Goal: Use online tool/utility: Utilize a website feature to perform a specific function

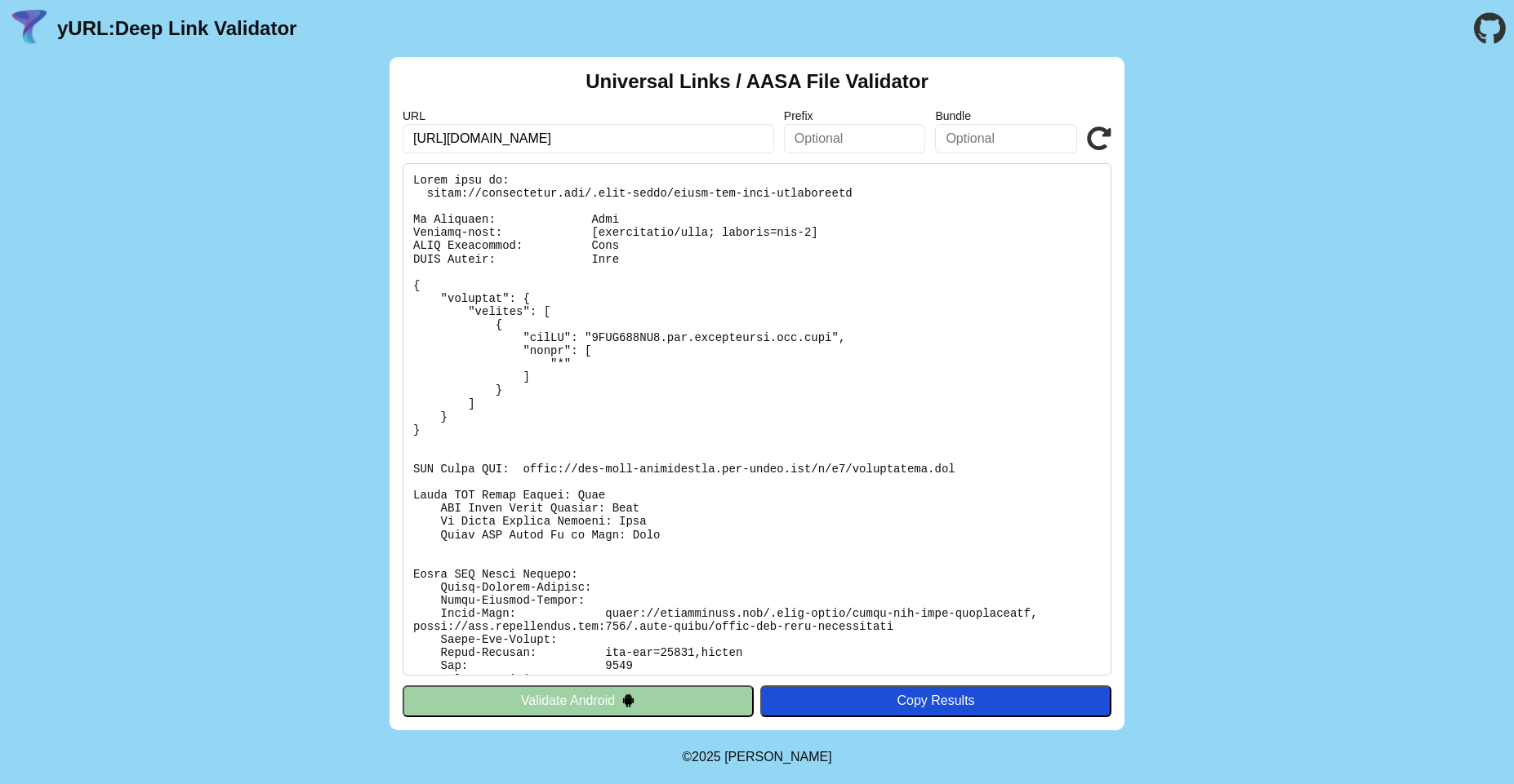
click at [738, 330] on pre at bounding box center [757, 419] width 708 height 512
click at [1352, 293] on div "Universal Links / AASA File Validator URL https://farmersonly.com/ Prefix Bundl…" at bounding box center [757, 394] width 1514 height 674
click at [634, 139] on input "https://farmersonly.com/" at bounding box center [589, 139] width 371 height 30
click at [722, 137] on input "[URL][DOMAIN_NAME]" at bounding box center [589, 139] width 371 height 30
paste input "od-699-dating.newdev.fmpdev.net"
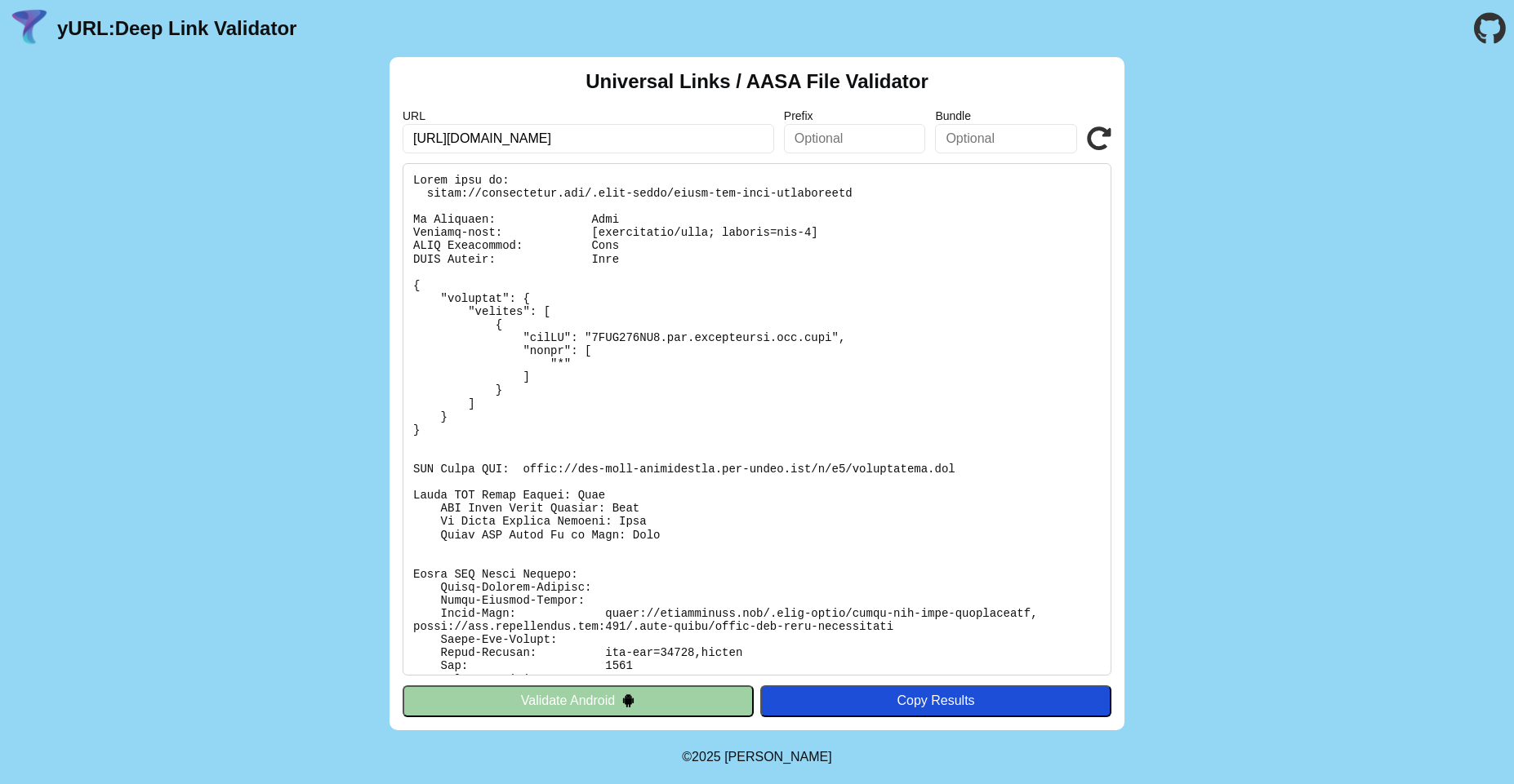
click at [859, 705] on div "Copy Results" at bounding box center [936, 701] width 335 height 15
click at [589, 137] on input "[URL][DOMAIN_NAME]" at bounding box center [589, 139] width 371 height 30
paste input "yurl.chayev.com/ios-results?url=https%3A%2F%2Ffarmersonly.com%2F&prefix=&bundle="
type input "[URL][DOMAIN_NAME]"
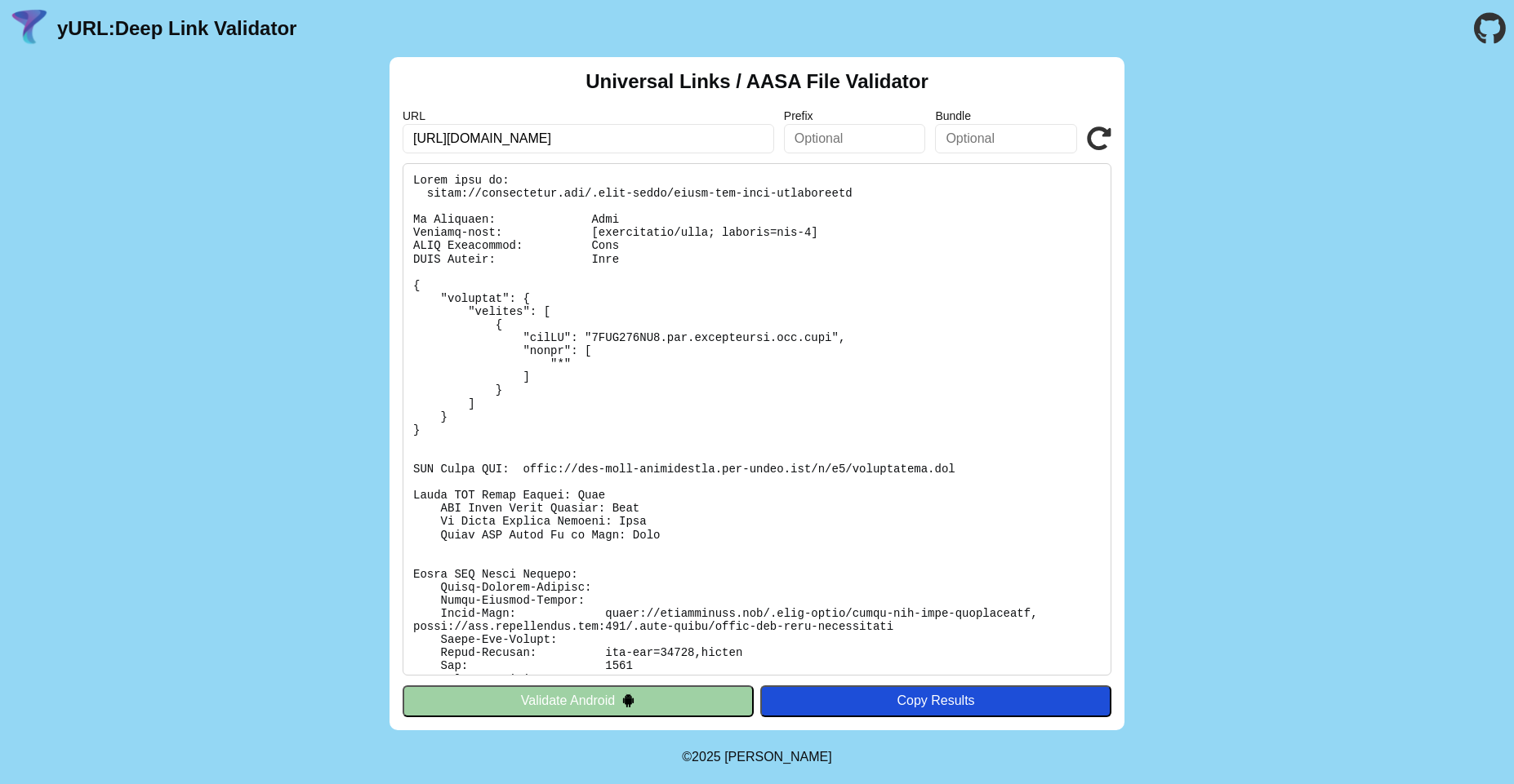
scroll to position [0, 0]
click button "Validate" at bounding box center [0, 0] width 0 height 0
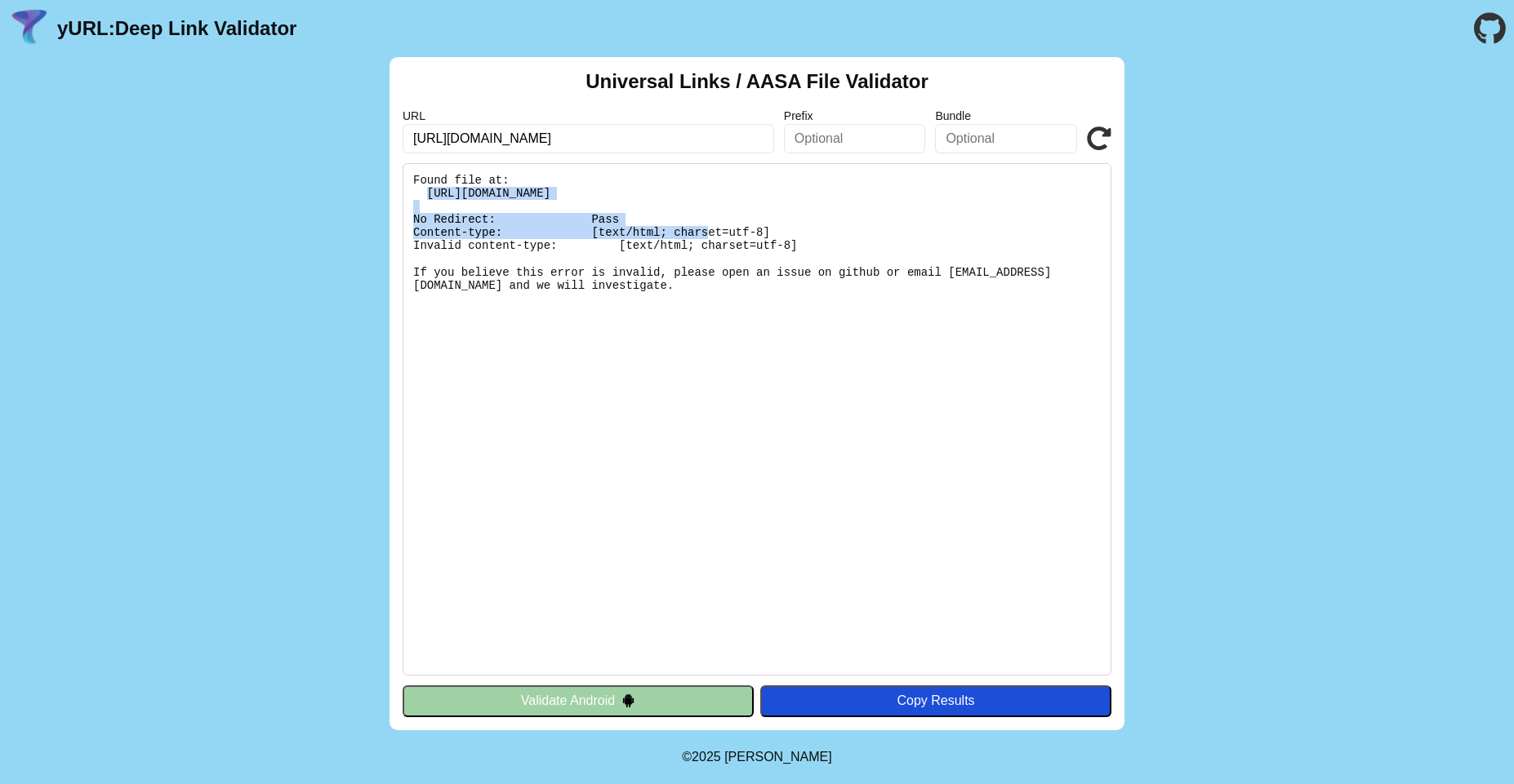
drag, startPoint x: 429, startPoint y: 192, endPoint x: 972, endPoint y: 193, distance: 543.0
click at [972, 193] on pre "Found file at: [URL][DOMAIN_NAME] No Redirect: Pass Content-type: [text/html; c…" at bounding box center [757, 419] width 708 height 512
copy pre "https://fod-699-dating.newdev.fmpdev.net/.well-known/apple-app-site-association"
click at [554, 333] on pre "Found file at: [URL][DOMAIN_NAME] No Redirect: Pass Content-type: [text/html; c…" at bounding box center [757, 419] width 708 height 512
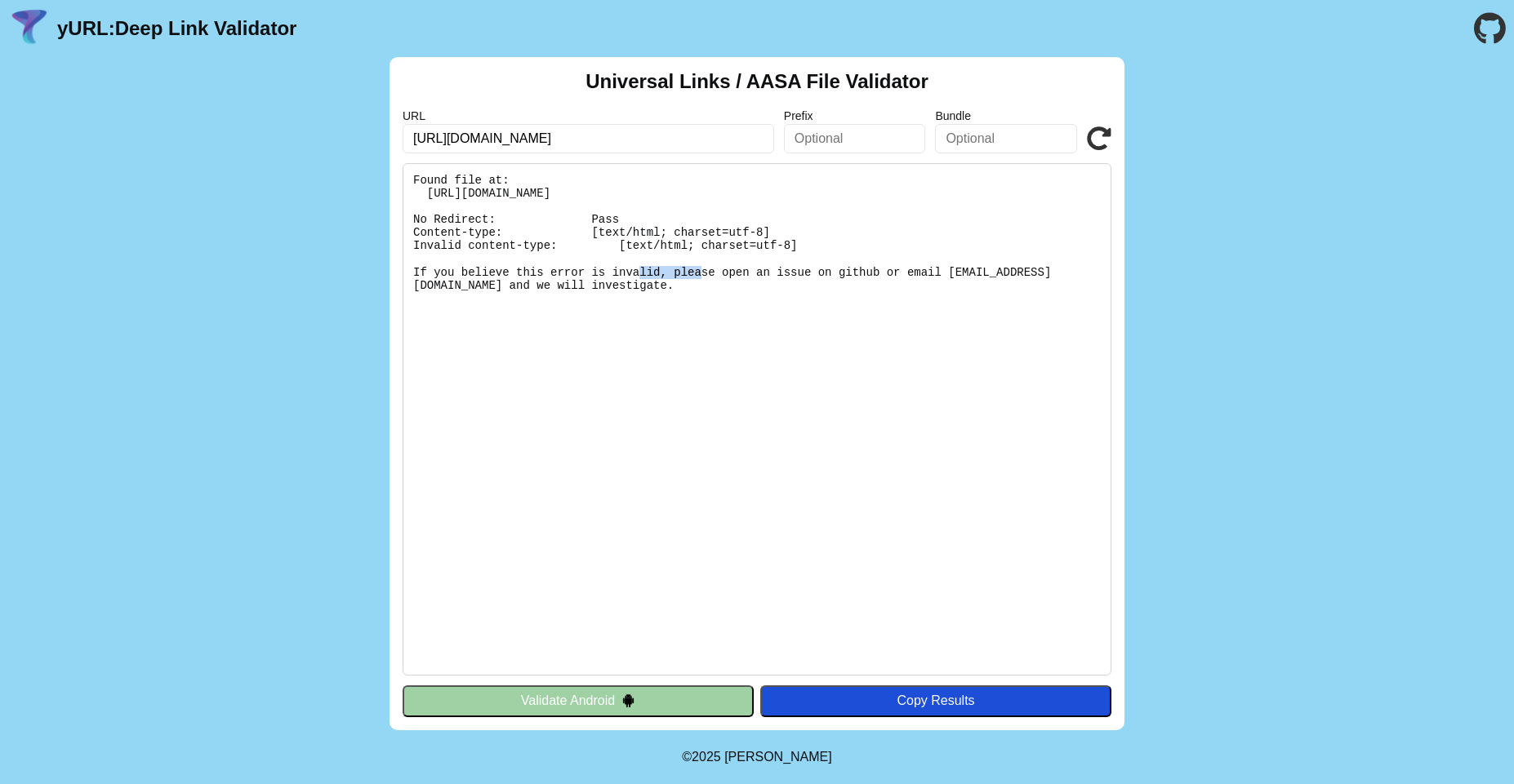
drag, startPoint x: 627, startPoint y: 246, endPoint x: 697, endPoint y: 245, distance: 70.0
click at [690, 247] on pre "Found file at: [URL][DOMAIN_NAME] No Redirect: Pass Content-type: [text/html; c…" at bounding box center [757, 419] width 708 height 512
click at [761, 258] on pre "Found file at: [URL][DOMAIN_NAME] No Redirect: Pass Content-type: [text/html; c…" at bounding box center [757, 419] width 708 height 512
drag, startPoint x: 634, startPoint y: 247, endPoint x: 785, endPoint y: 243, distance: 151.1
click at [785, 243] on pre "Found file at: [URL][DOMAIN_NAME] No Redirect: Pass Content-type: [text/html; c…" at bounding box center [757, 419] width 708 height 512
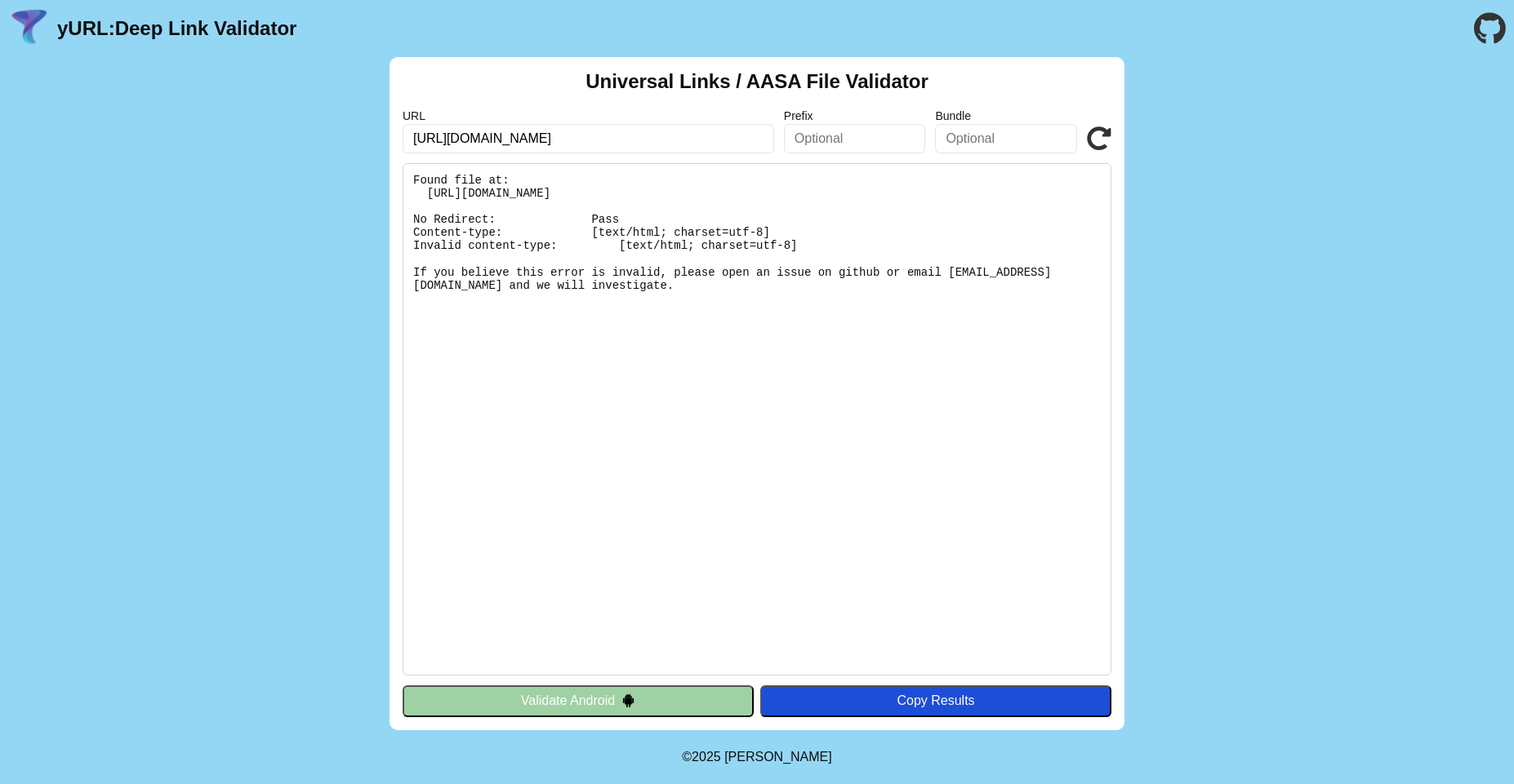
click at [899, 261] on pre "Found file at: [URL][DOMAIN_NAME] No Redirect: Pass Content-type: [text/html; c…" at bounding box center [757, 419] width 708 height 512
drag, startPoint x: 796, startPoint y: 191, endPoint x: 976, endPoint y: 190, distance: 180.0
click at [976, 190] on pre "Found file at: [URL][DOMAIN_NAME] No Redirect: Pass Content-type: [text/html; c…" at bounding box center [757, 419] width 708 height 512
click at [884, 255] on pre "Found file at: [URL][DOMAIN_NAME] No Redirect: Pass Content-type: [text/html; c…" at bounding box center [757, 419] width 708 height 512
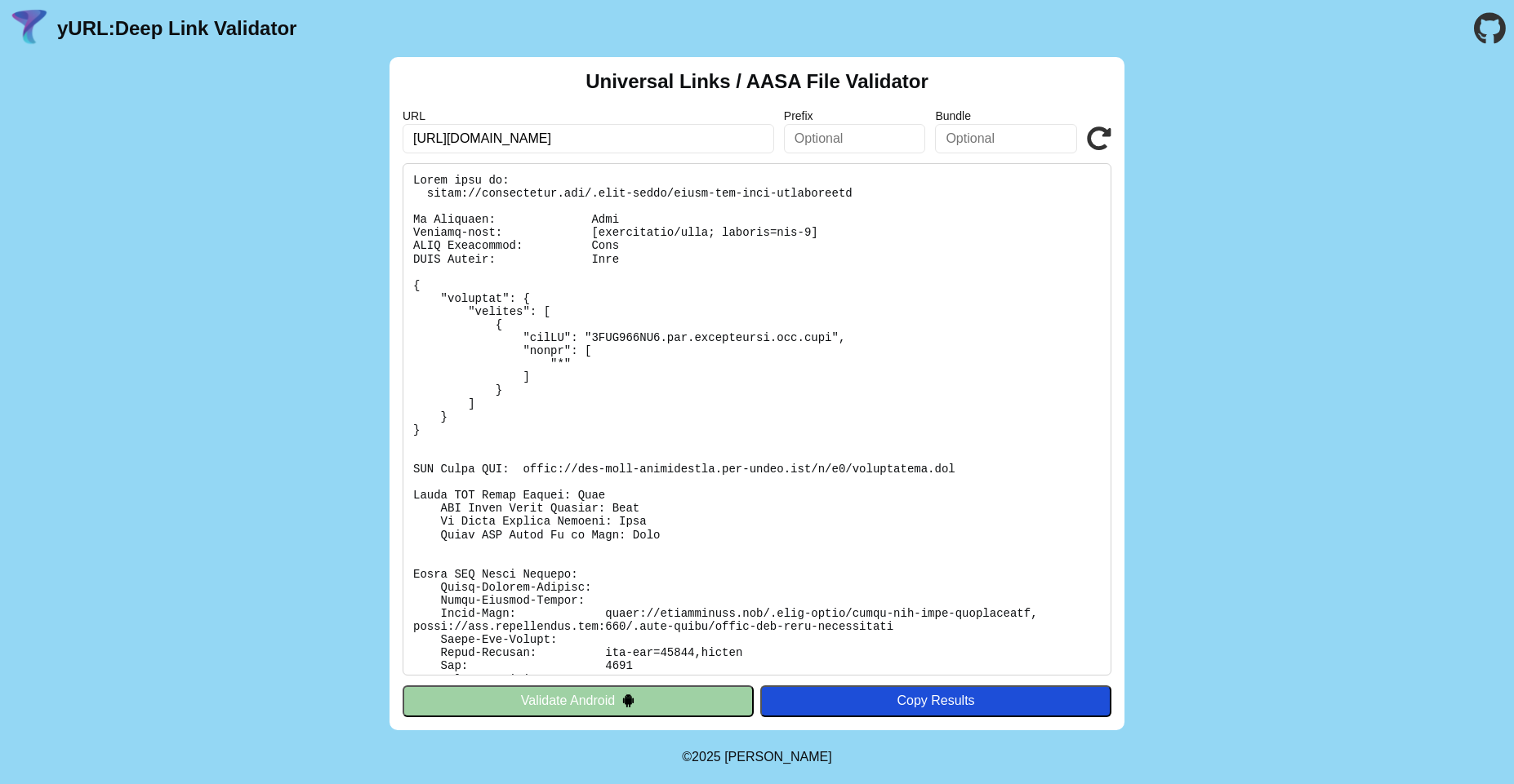
click at [1091, 142] on icon at bounding box center [1099, 138] width 24 height 24
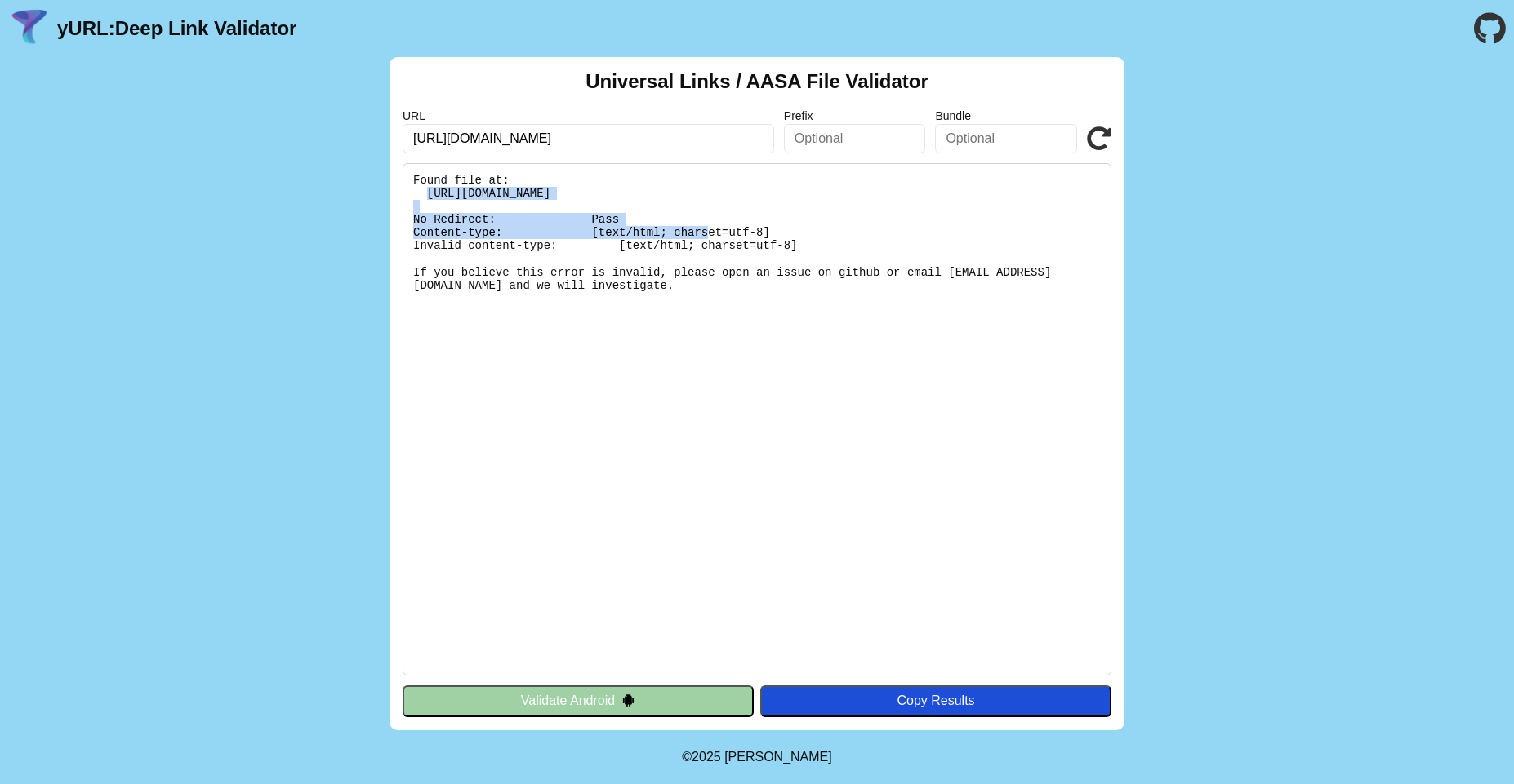
drag, startPoint x: 424, startPoint y: 191, endPoint x: 977, endPoint y: 190, distance: 553.0
click at [977, 190] on pre "Found file at: [URL][DOMAIN_NAME] No Redirect: Pass Content-type: [text/html; c…" at bounding box center [757, 419] width 708 height 512
copy pre "https://fod-699-dating.newdev.fmpdev.net/.well-known/apple-app-site-association"
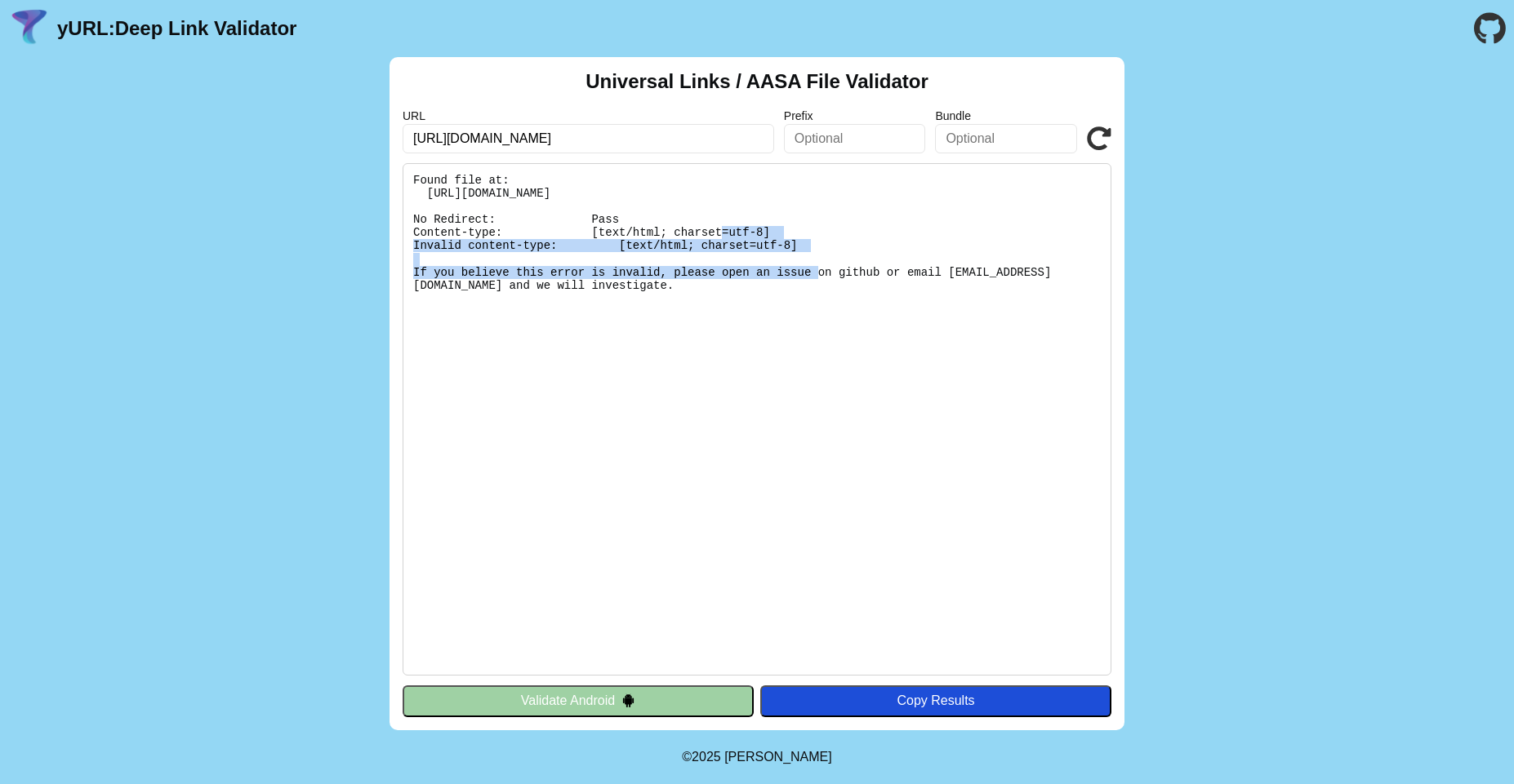
drag, startPoint x: 822, startPoint y: 242, endPoint x: 401, endPoint y: 218, distance: 421.7
click at [401, 218] on div "Universal Links / AASA File Validator URL https://fod-699-dating.newdev.fmpdev.…" at bounding box center [757, 394] width 735 height 674
copy pre "No Redirect: Pass Content-type: [text/html; charset=utf-8] Invalid content-type…"
drag, startPoint x: 666, startPoint y: 405, endPoint x: 260, endPoint y: 40, distance: 545.9
click at [260, 40] on main "yURL: Deep Link Validator Universal Links / AASA File Validator URL https://fod…" at bounding box center [757, 365] width 1514 height 730
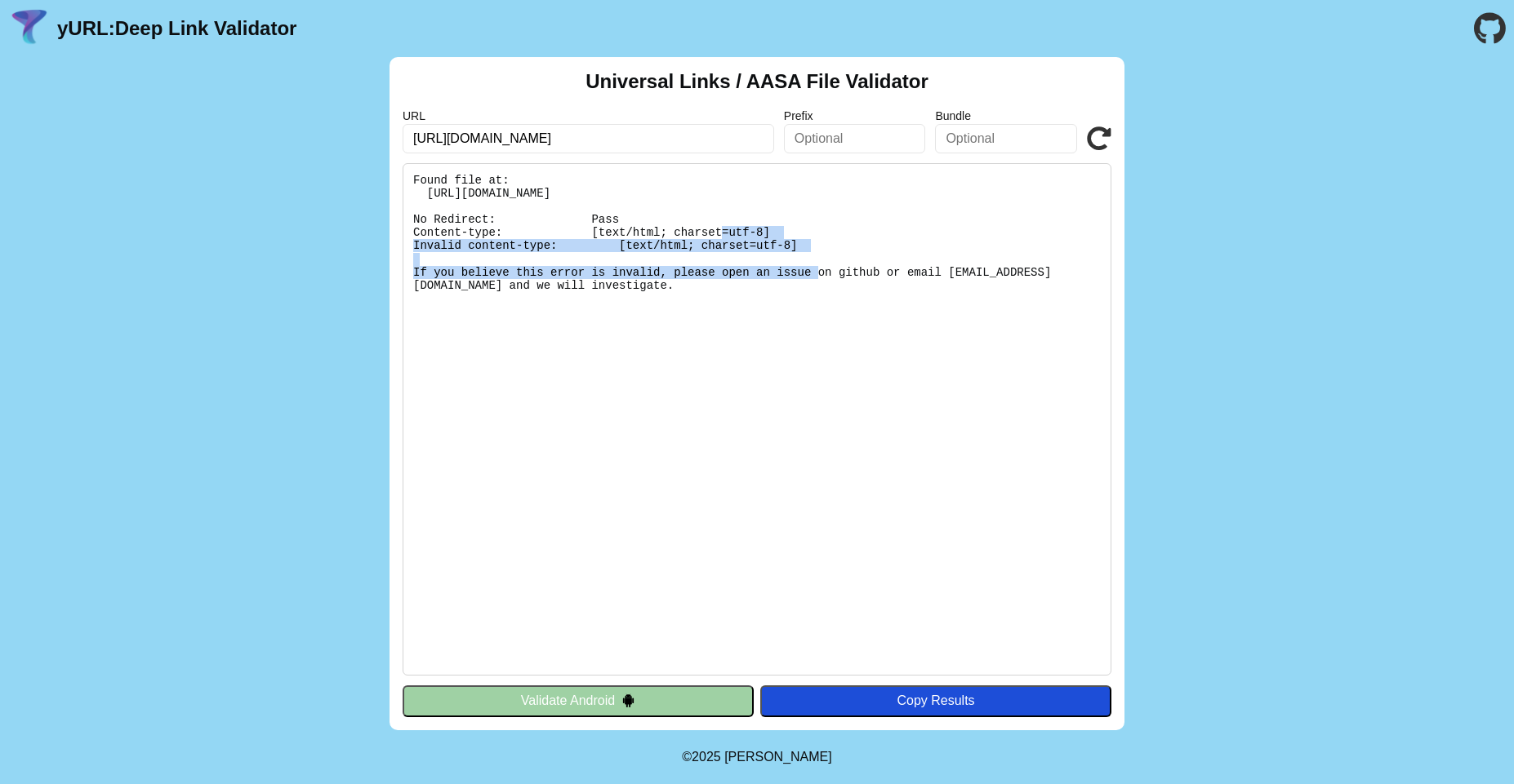
click at [200, 182] on div "Universal Links / AASA File Validator URL https://fod-699-dating.newdev.fmpdev.…" at bounding box center [757, 394] width 1514 height 674
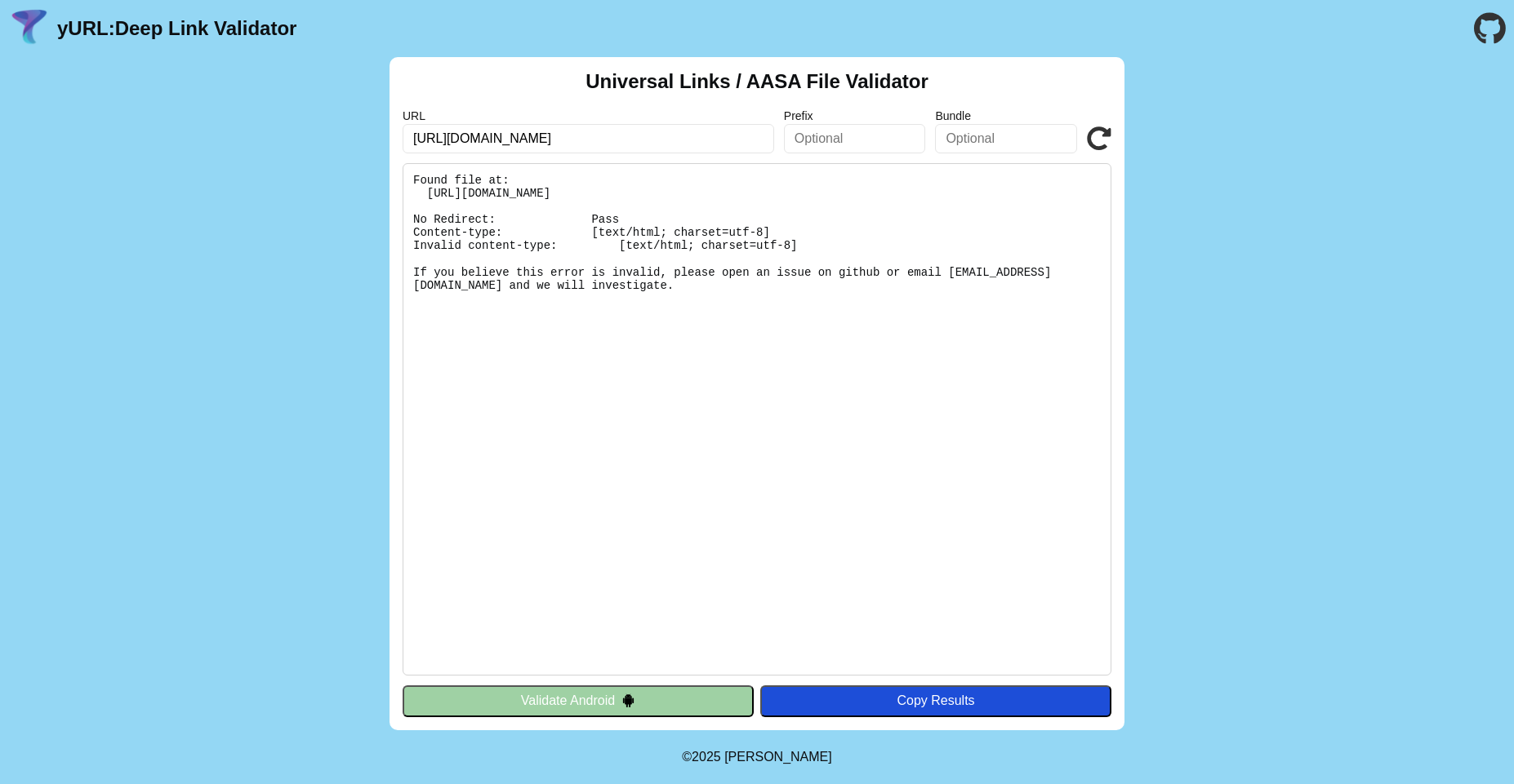
click at [1097, 137] on icon at bounding box center [1099, 138] width 24 height 24
click at [1091, 134] on icon at bounding box center [1099, 138] width 24 height 24
